Goal: Transaction & Acquisition: Subscribe to service/newsletter

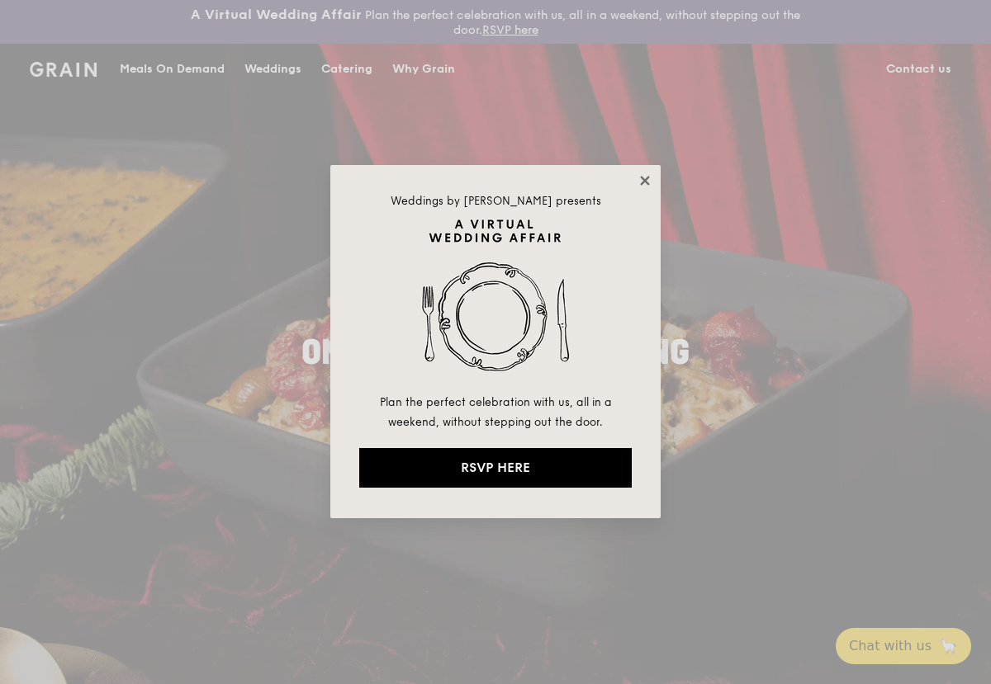
click at [645, 175] on icon at bounding box center [644, 180] width 15 height 15
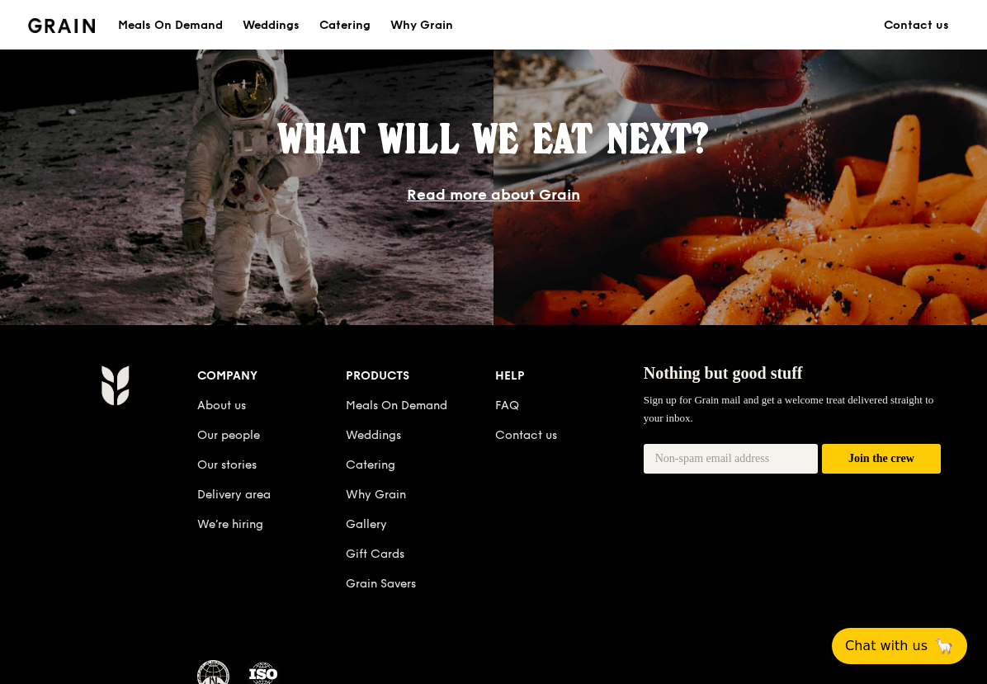
scroll to position [1607, 0]
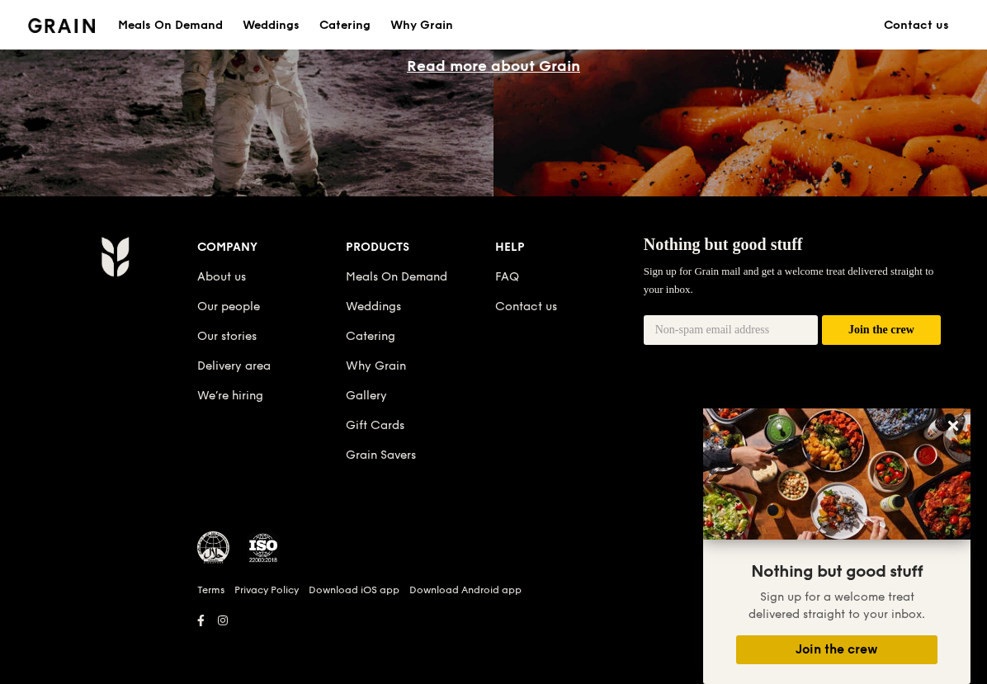
click at [783, 645] on button "Join the crew" at bounding box center [836, 650] width 201 height 29
